Goal: Find specific page/section: Find specific page/section

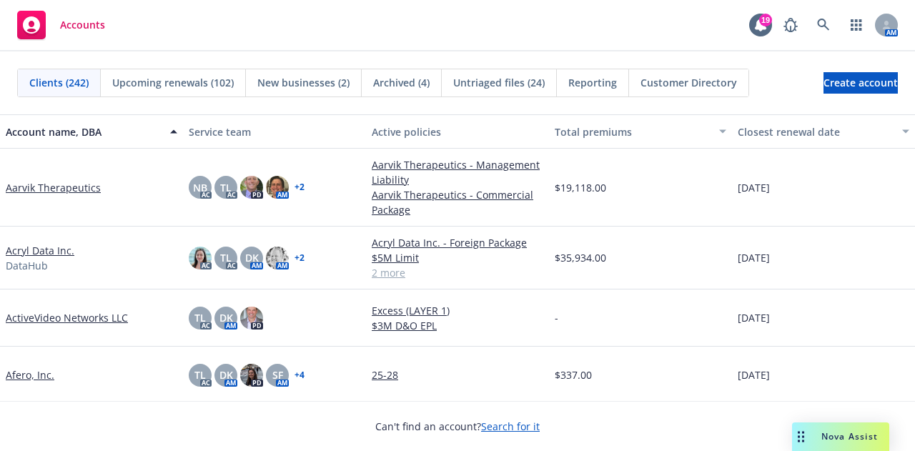
click at [27, 0] on html "Accounts 19 AM Clients (242) Upcoming renewals (102) New businesses (2) Archive…" at bounding box center [457, 225] width 915 height 451
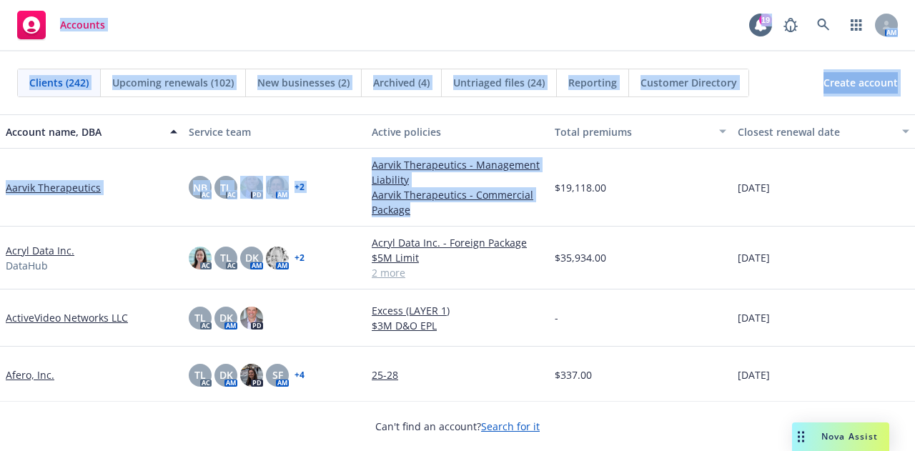
click at [433, 19] on div "Accounts 19 AM" at bounding box center [457, 25] width 915 height 51
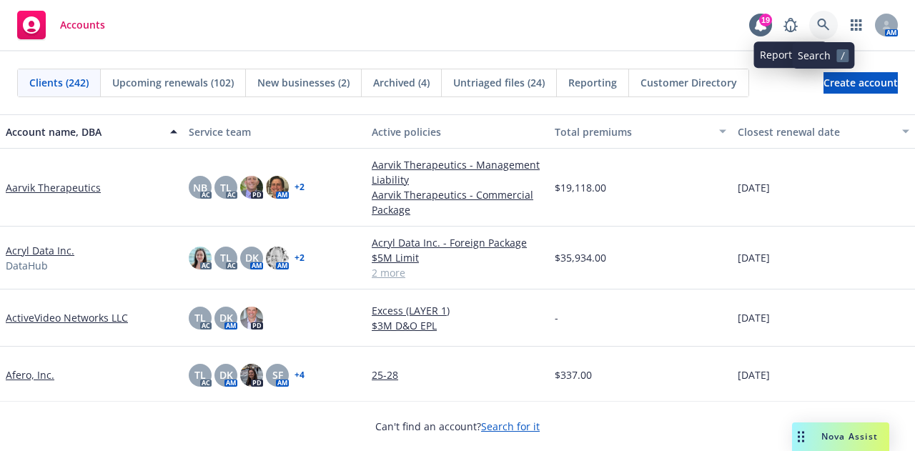
click at [818, 22] on icon at bounding box center [823, 25] width 13 height 13
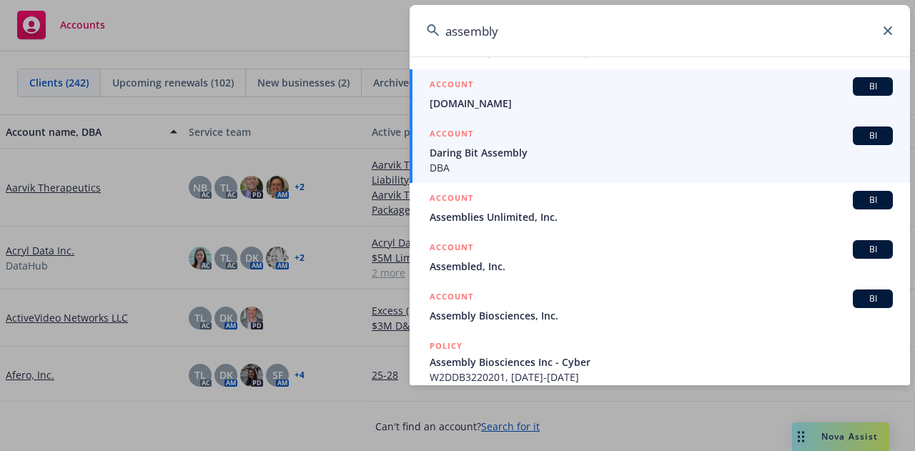
scroll to position [143, 0]
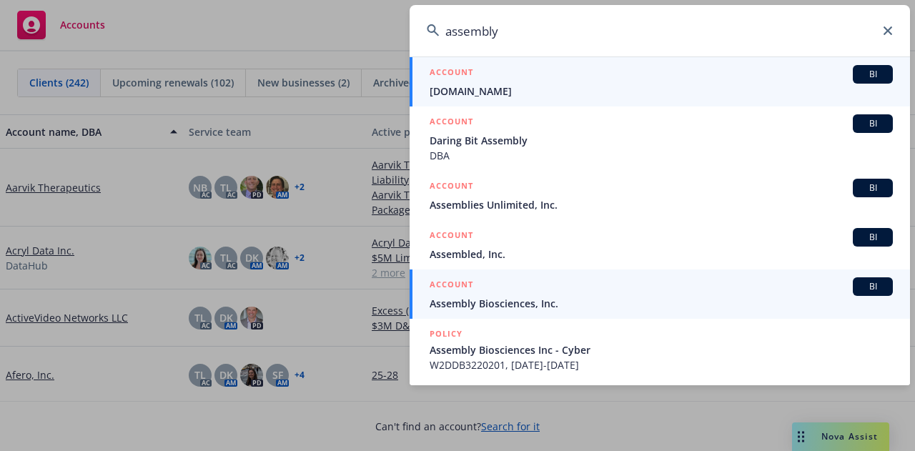
type input "assembly"
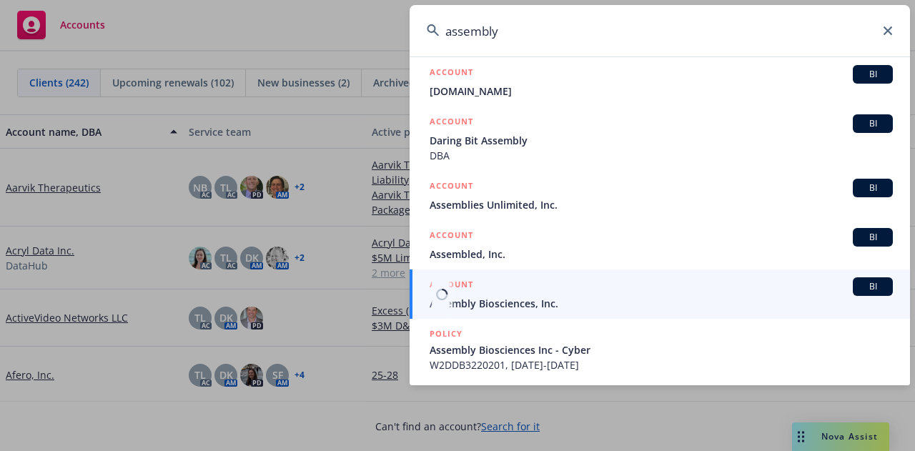
click at [585, 294] on div "ACCOUNT BI" at bounding box center [661, 286] width 463 height 19
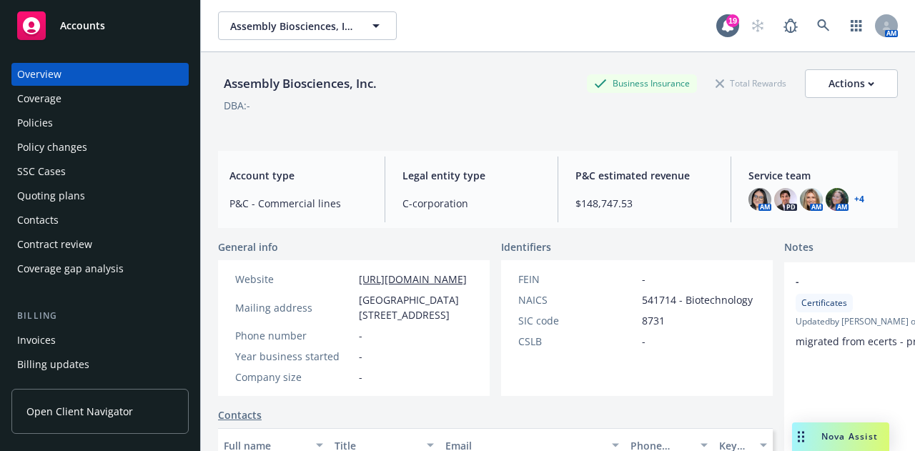
click at [70, 120] on div "Policies" at bounding box center [100, 123] width 166 height 23
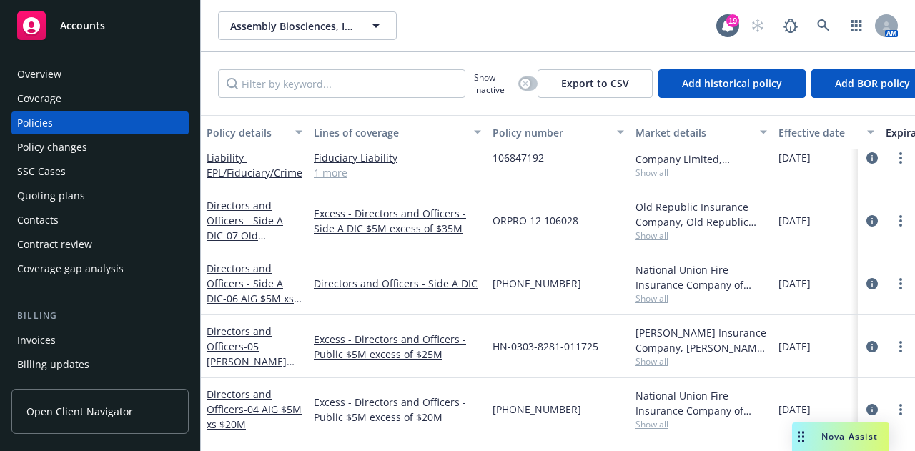
scroll to position [214, 0]
